Goal: Communication & Community: Answer question/provide support

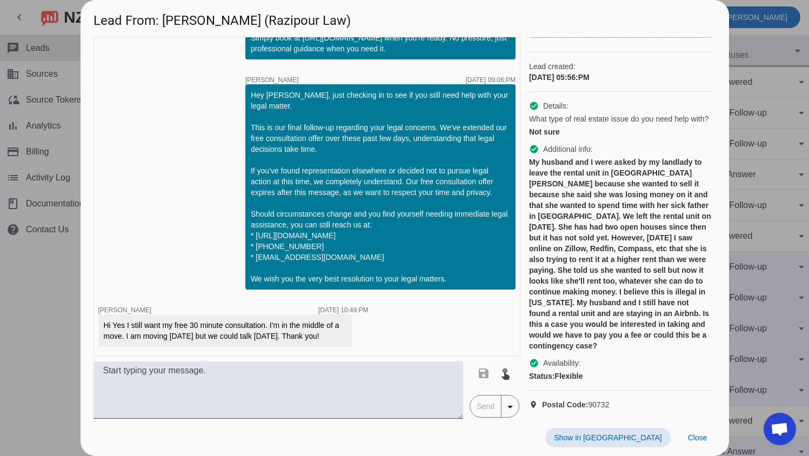
scroll to position [782, 0]
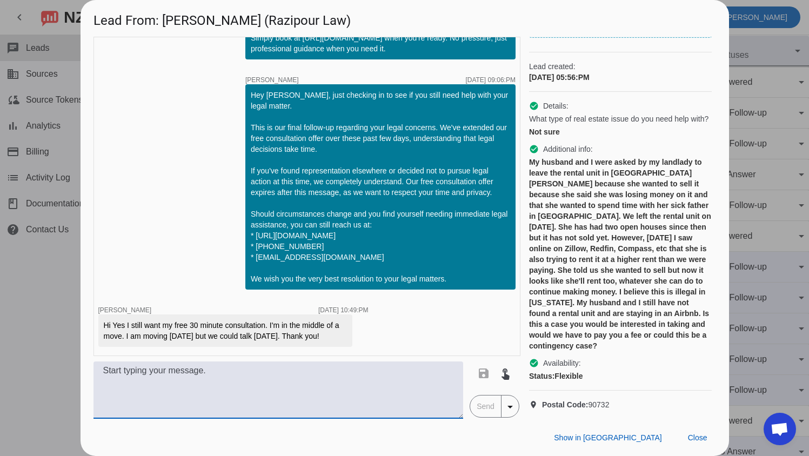
click at [254, 381] on textarea at bounding box center [278, 390] width 370 height 57
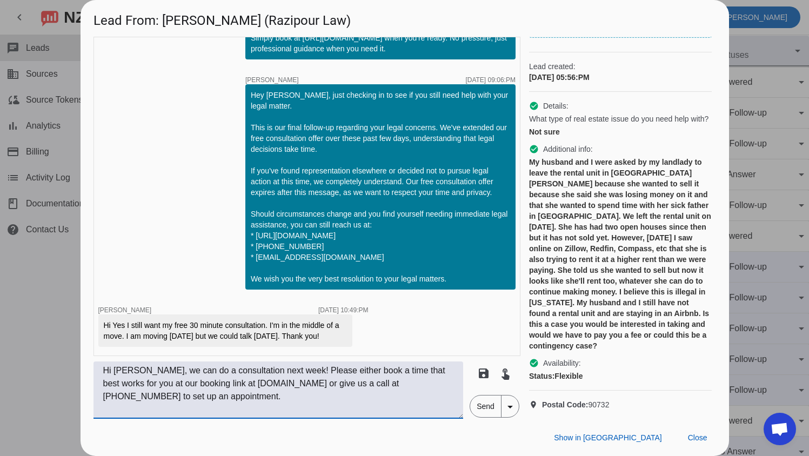
click at [209, 402] on textarea "Hi [PERSON_NAME], we can do a consultation next week! Please either book a time…" at bounding box center [278, 390] width 370 height 57
click at [170, 384] on textarea "Hi [PERSON_NAME], we can do a consultation next week! Please either book a time…" at bounding box center [278, 390] width 370 height 57
click at [213, 401] on textarea "Hi [PERSON_NAME], we can do a consultation next week! Please either book a time…" at bounding box center [278, 390] width 370 height 57
type textarea "Hi [PERSON_NAME], we can do a consultation next week! Please either book a time…"
click at [477, 401] on span "Send" at bounding box center [485, 407] width 31 height 22
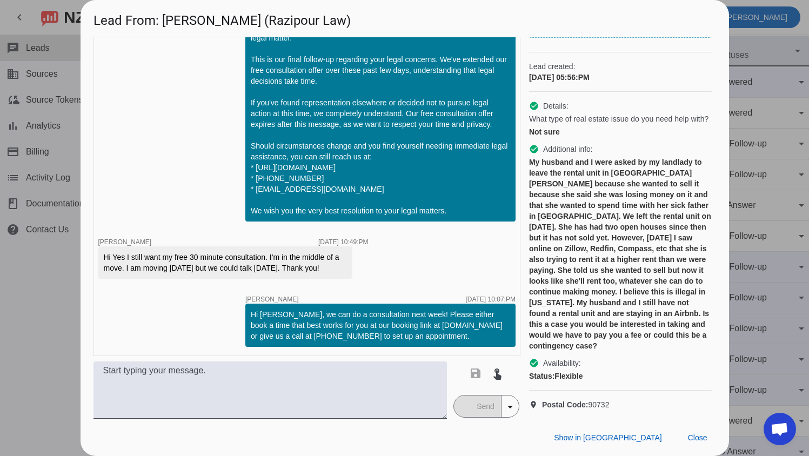
scroll to position [850, 0]
click at [693, 441] on span "Close" at bounding box center [697, 437] width 19 height 9
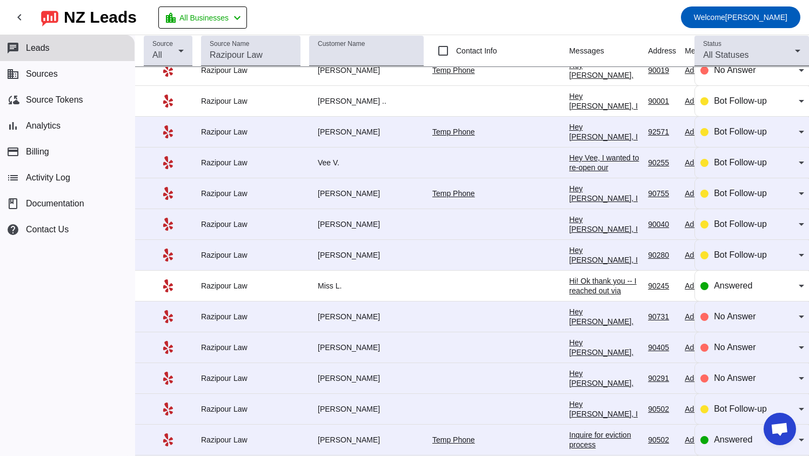
scroll to position [162, 0]
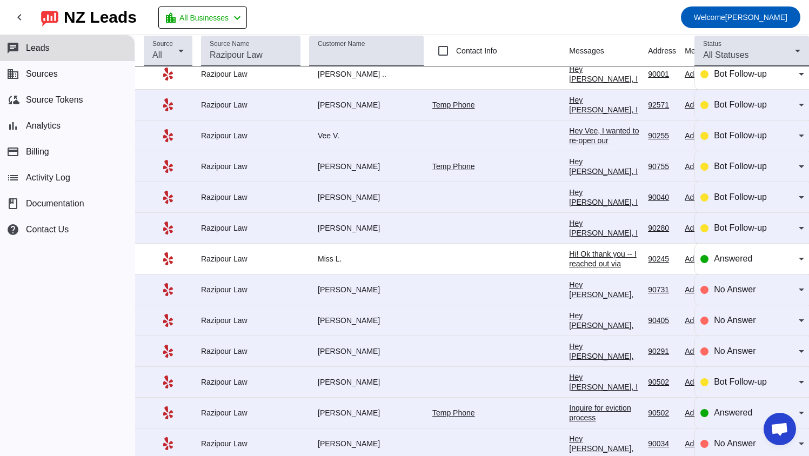
click at [569, 260] on div "Hi! Ok thank you -- I reached out via option 2 (email) with a follow-up. Thanks…" at bounding box center [604, 273] width 70 height 49
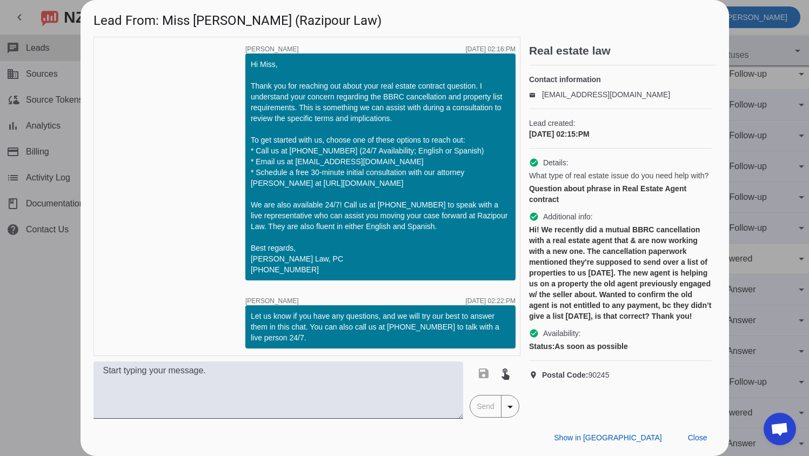
scroll to position [81, 0]
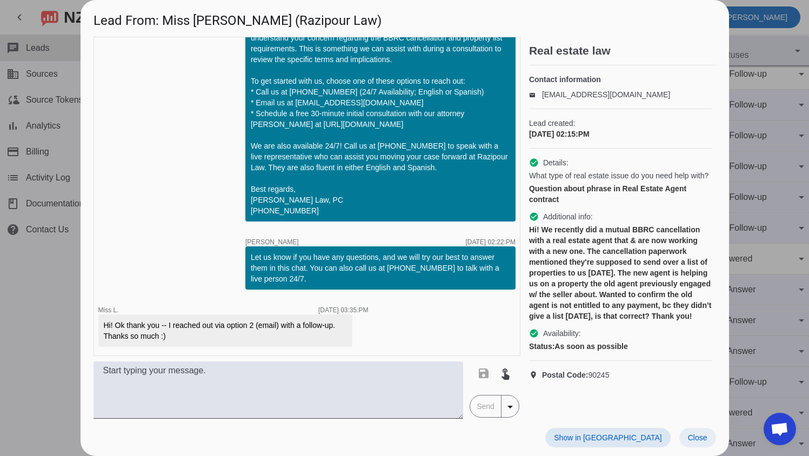
click at [700, 438] on span "Close" at bounding box center [697, 437] width 19 height 9
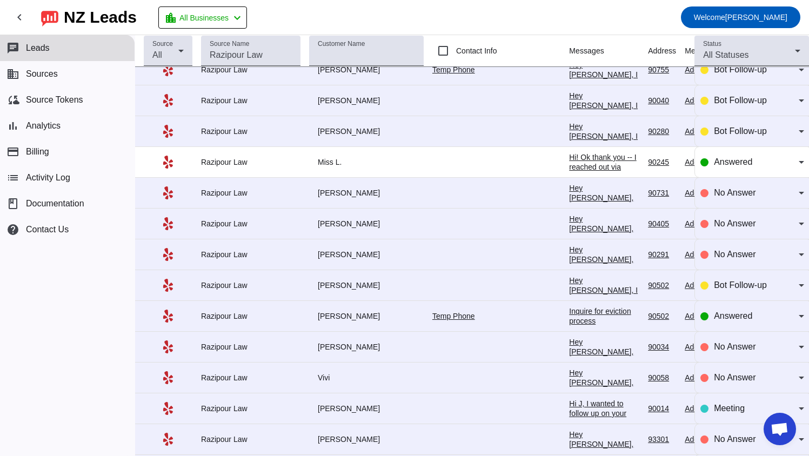
scroll to position [270, 0]
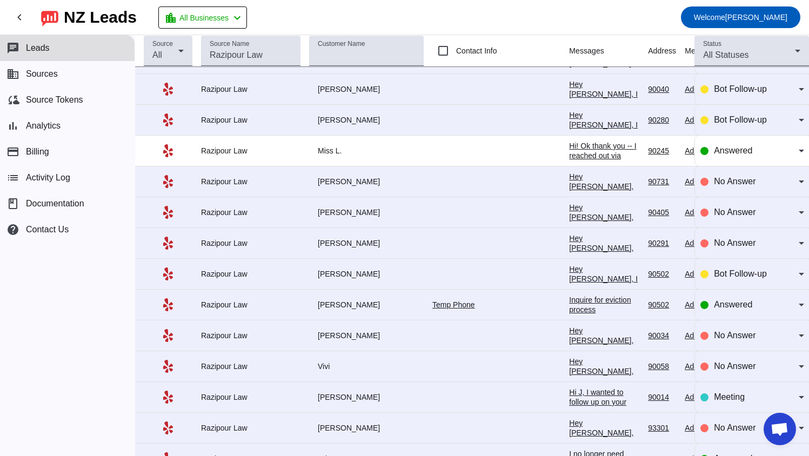
click at [570, 304] on div "Inquire for eviction process" at bounding box center [604, 304] width 70 height 19
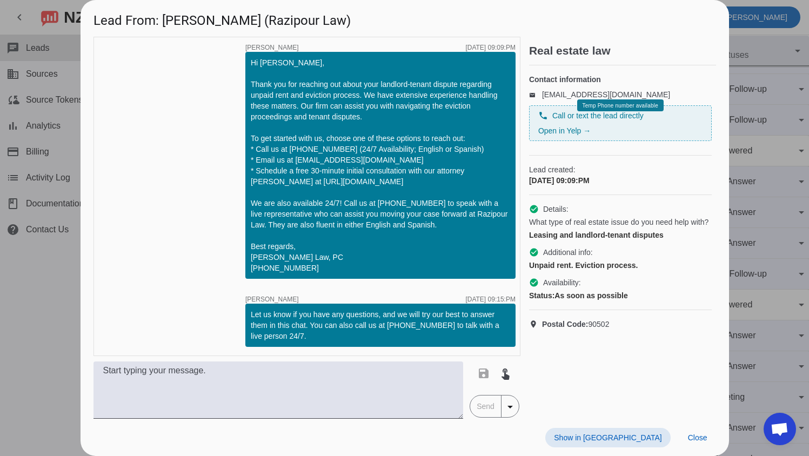
scroll to position [0, 0]
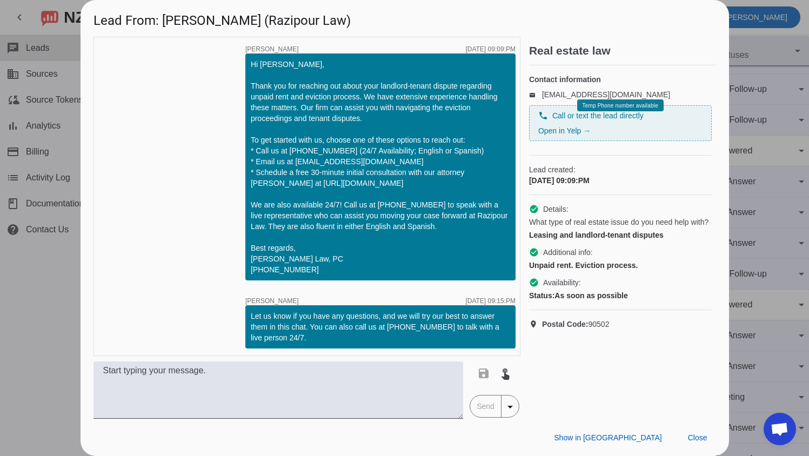
click at [175, 17] on h1 "Lead From: [PERSON_NAME] (Razipour Law)" at bounding box center [405, 18] width 648 height 36
copy h1 "Lijia"
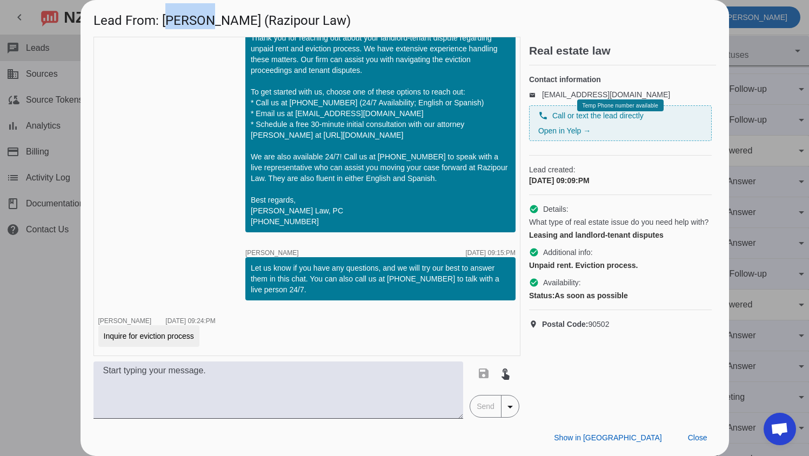
scroll to position [70, 0]
click at [146, 395] on textarea at bounding box center [278, 390] width 370 height 57
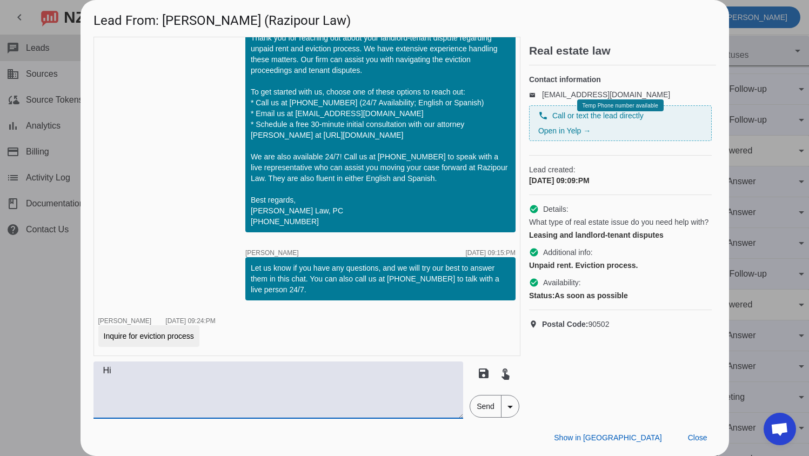
paste textarea "Lijia"
click at [252, 401] on textarea "Hi [PERSON_NAME], we can help you with an eviction process for unpaid rent." at bounding box center [278, 390] width 370 height 57
click at [371, 377] on textarea "Hi [PERSON_NAME], we can help you with an eviction process for unpaid rent." at bounding box center [278, 390] width 370 height 57
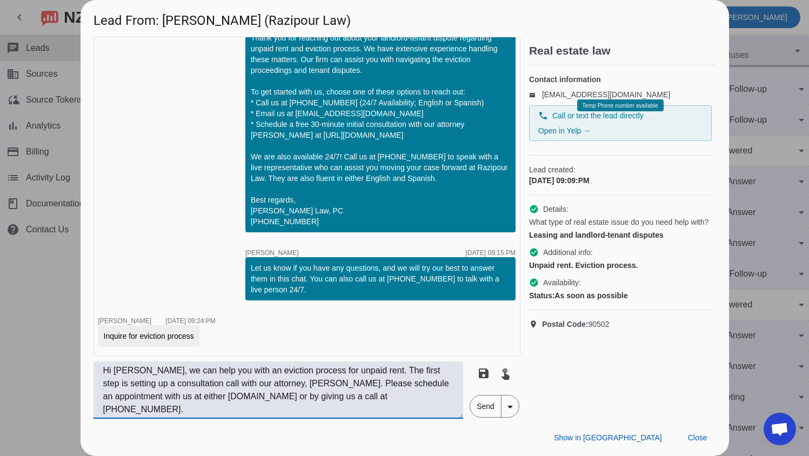
type textarea "Hi [PERSON_NAME], we can help you with an eviction process for unpaid rent. The…"
click at [483, 401] on span "Send" at bounding box center [485, 407] width 31 height 22
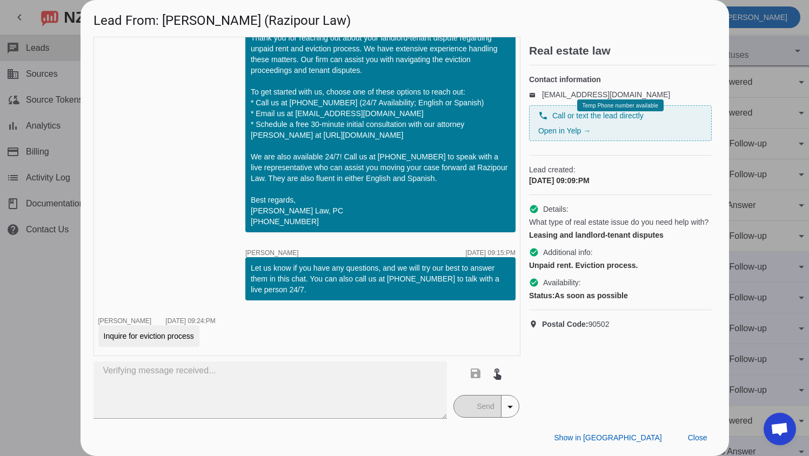
scroll to position [149, 0]
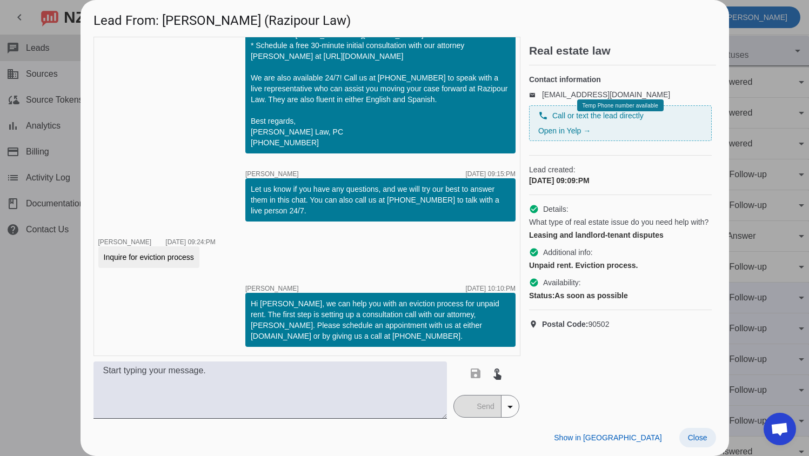
click at [697, 437] on span "Close" at bounding box center [697, 437] width 19 height 9
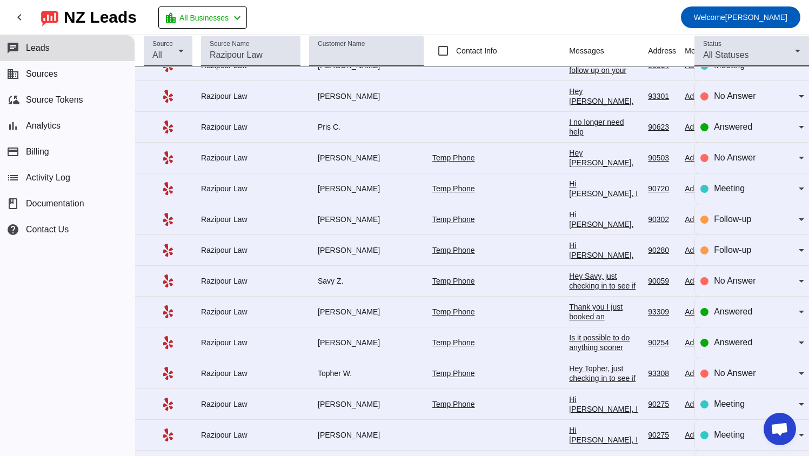
scroll to position [605, 0]
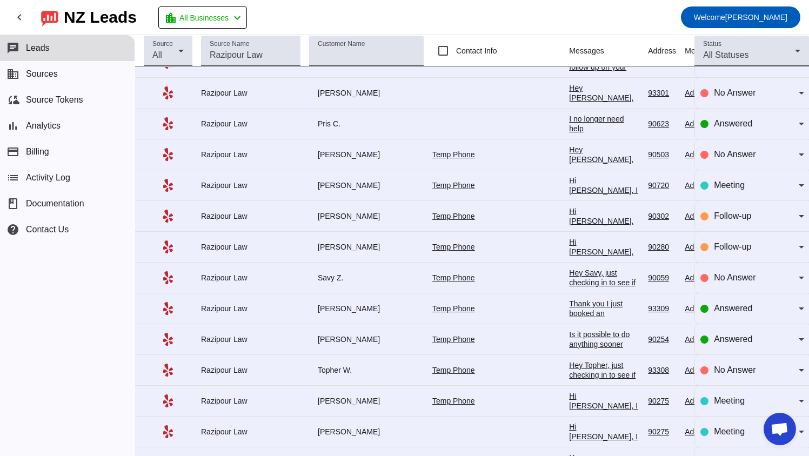
click at [569, 317] on div "Thank you I just booked an appointment. What should we do about our 3day notice…" at bounding box center [604, 343] width 70 height 88
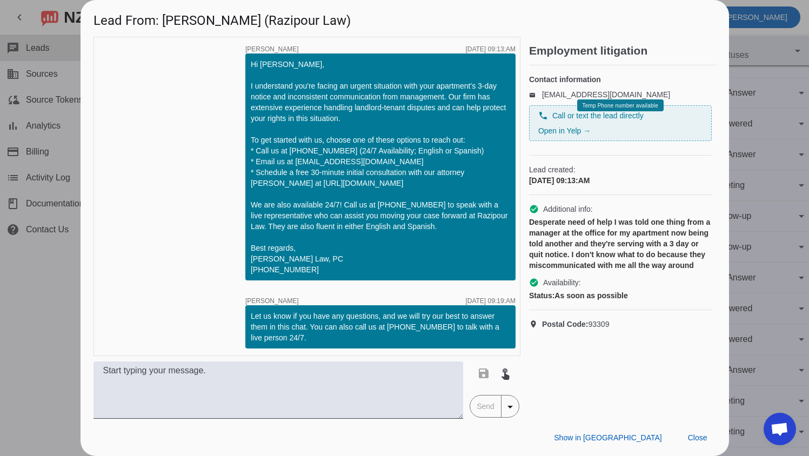
scroll to position [91, 0]
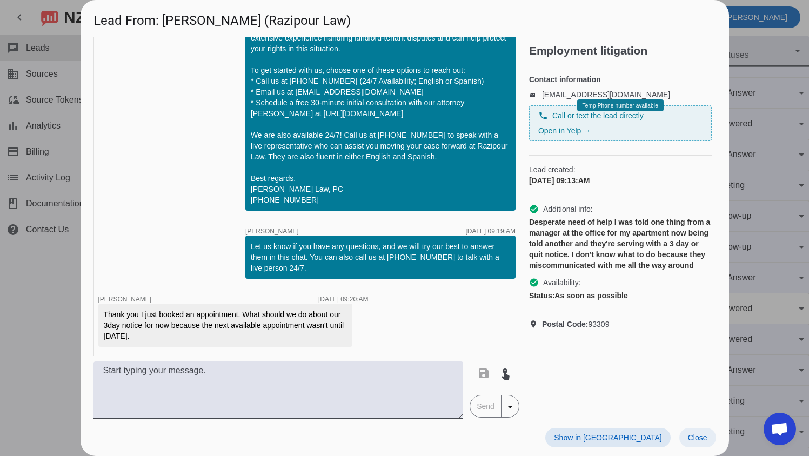
click at [704, 440] on span "Close" at bounding box center [697, 437] width 19 height 9
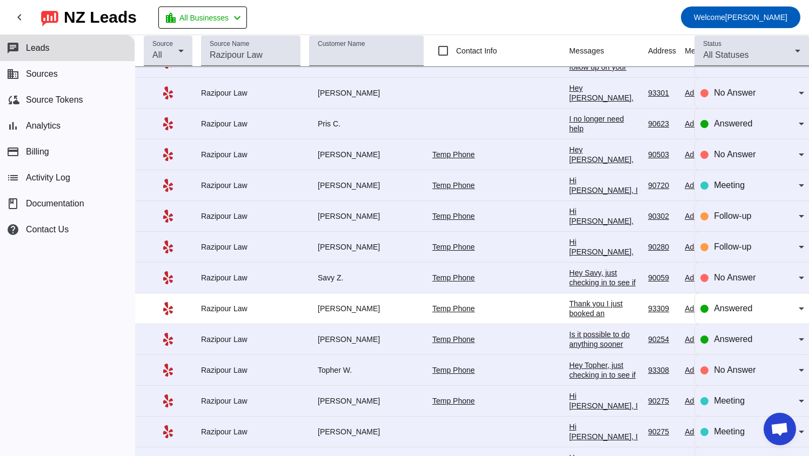
click at [599, 339] on div "Is it possible to do anything sooner than [DATE]??? I'm booked for now but if p…" at bounding box center [604, 378] width 70 height 97
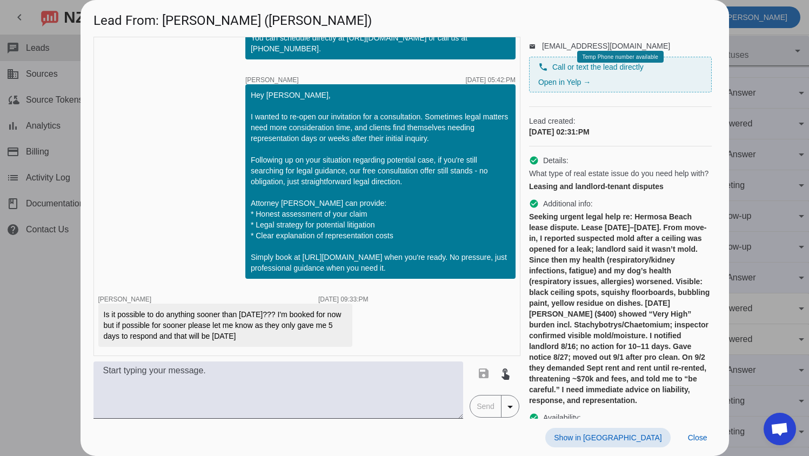
scroll to position [133, 0]
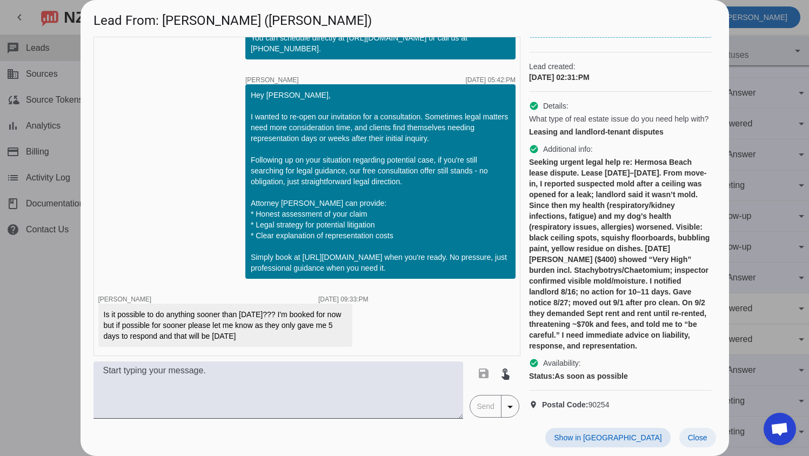
click at [701, 434] on span "Close" at bounding box center [697, 437] width 19 height 9
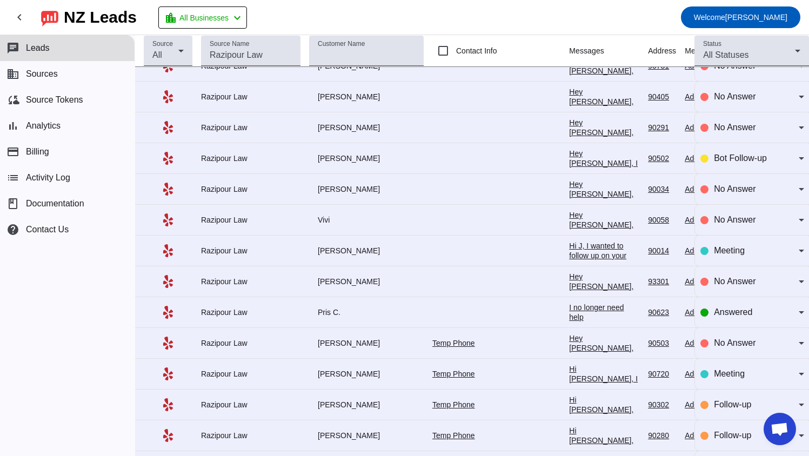
scroll to position [0, 0]
